Goal: Task Accomplishment & Management: Manage account settings

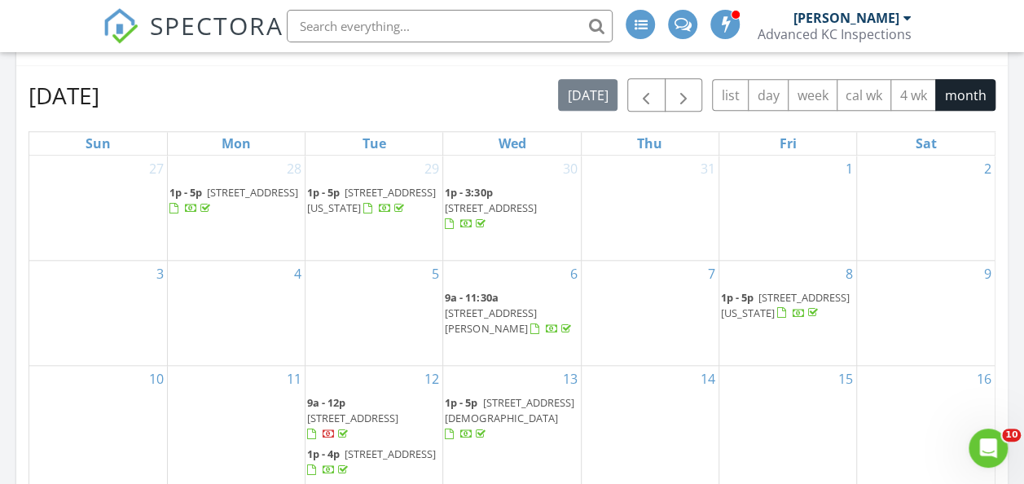
scroll to position [896, 0]
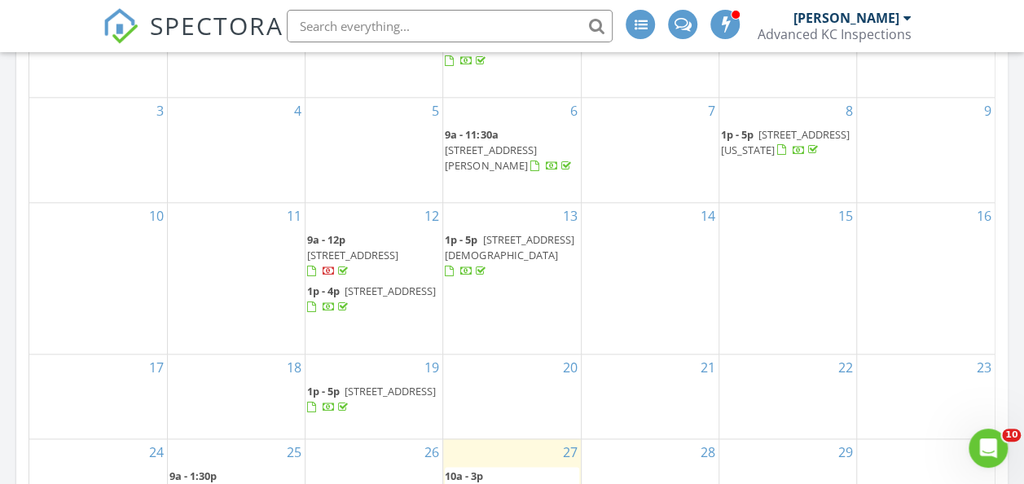
click at [536, 241] on span "12116 W 68th Terrace, Shawnee 66216" at bounding box center [509, 247] width 129 height 30
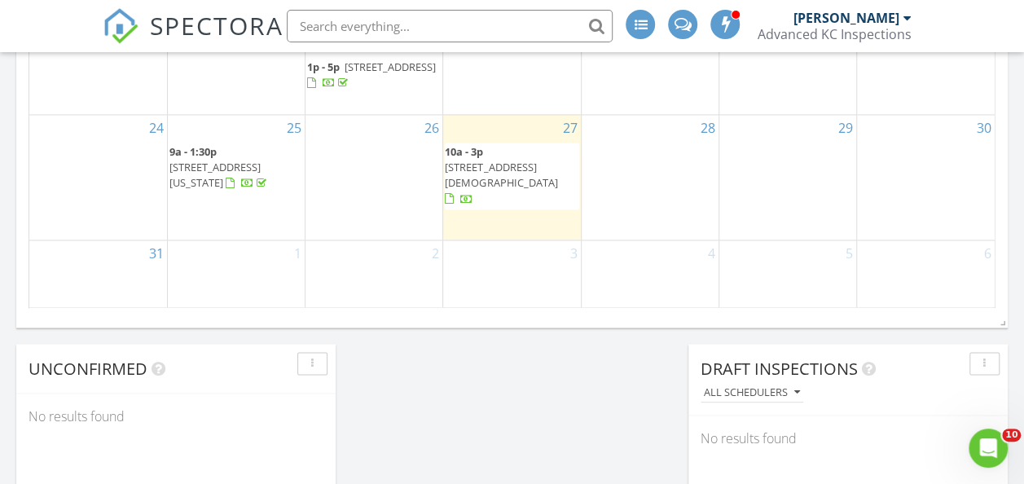
scroll to position [1222, 0]
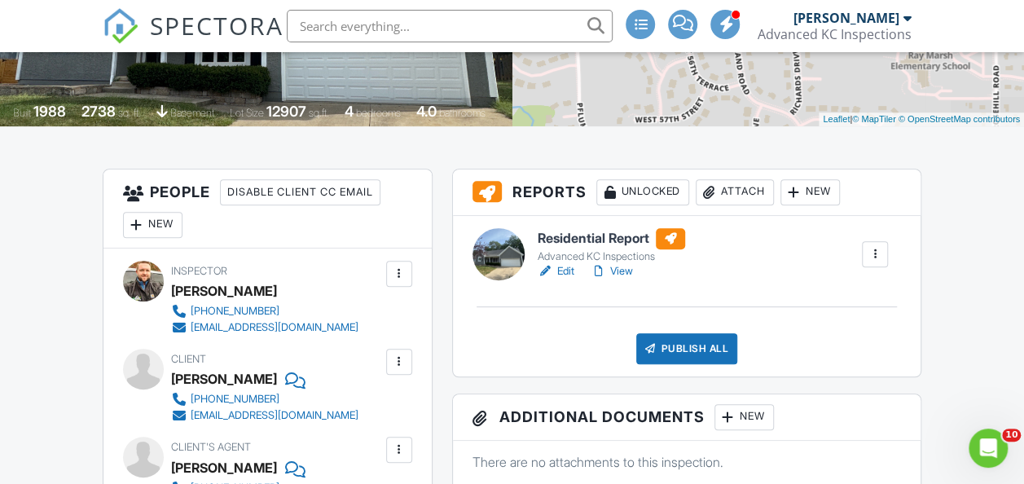
click at [746, 205] on div "Attach" at bounding box center [735, 192] width 78 height 26
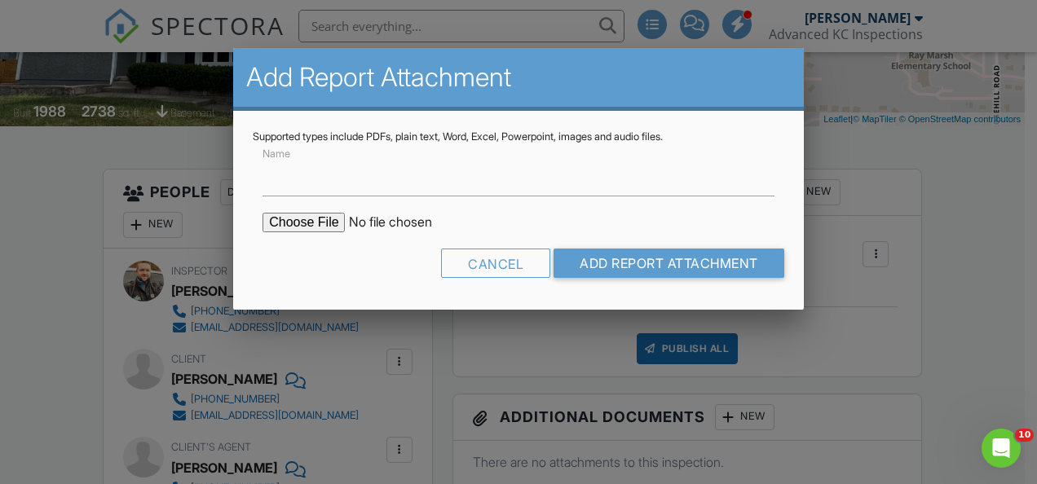
click at [310, 223] on input "file" at bounding box center [400, 223] width 277 height 20
type input "C:\fakepath\Structural Report [STREET_ADDRESS] Shawnee, [GEOGRAPHIC_DATA]..pdf"
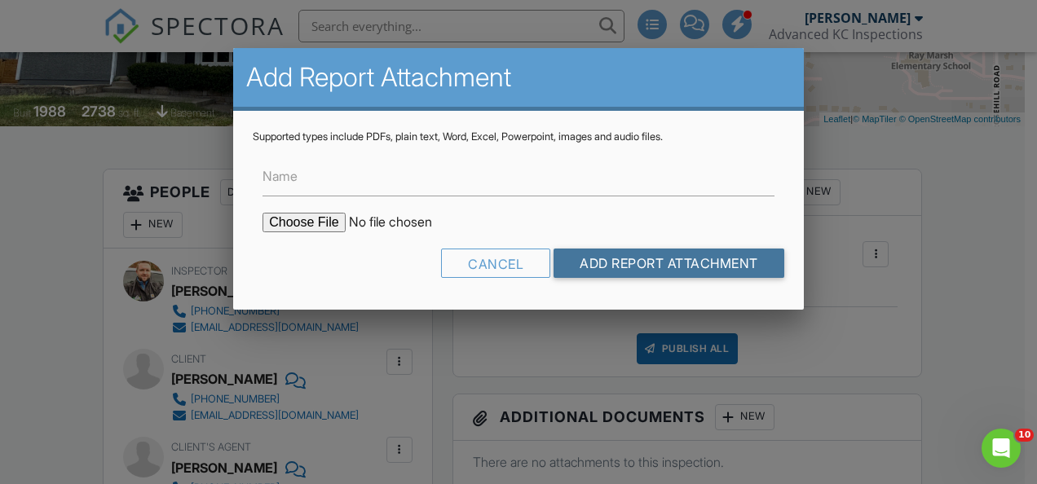
click at [579, 262] on input "Add Report Attachment" at bounding box center [668, 263] width 231 height 29
